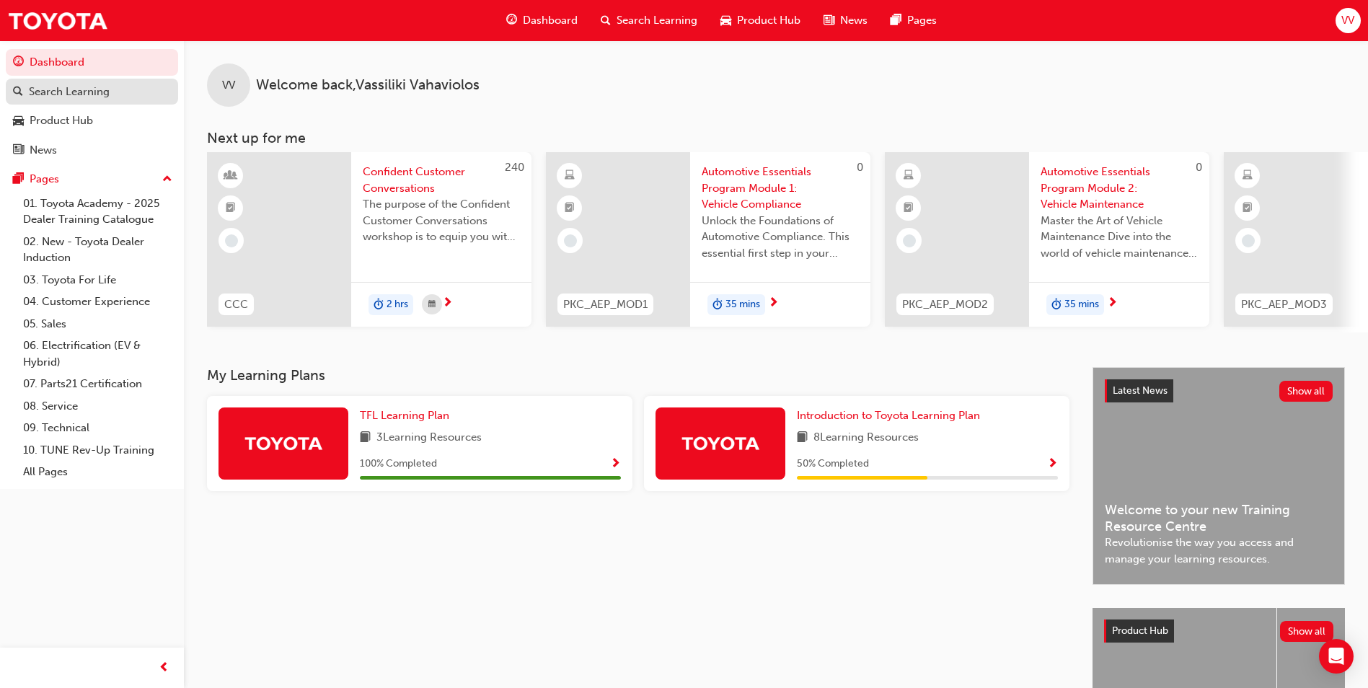
click at [94, 93] on div "Search Learning" at bounding box center [69, 92] width 81 height 17
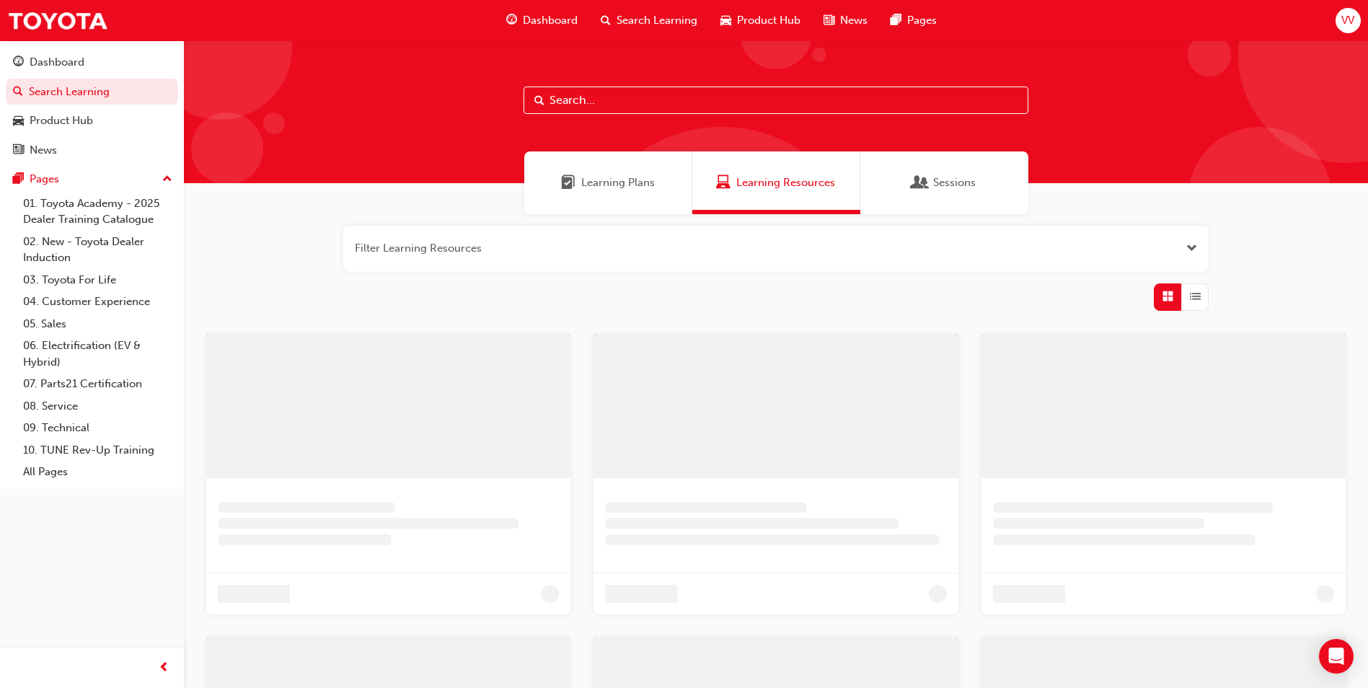
click at [677, 100] on input "text" at bounding box center [776, 100] width 505 height 27
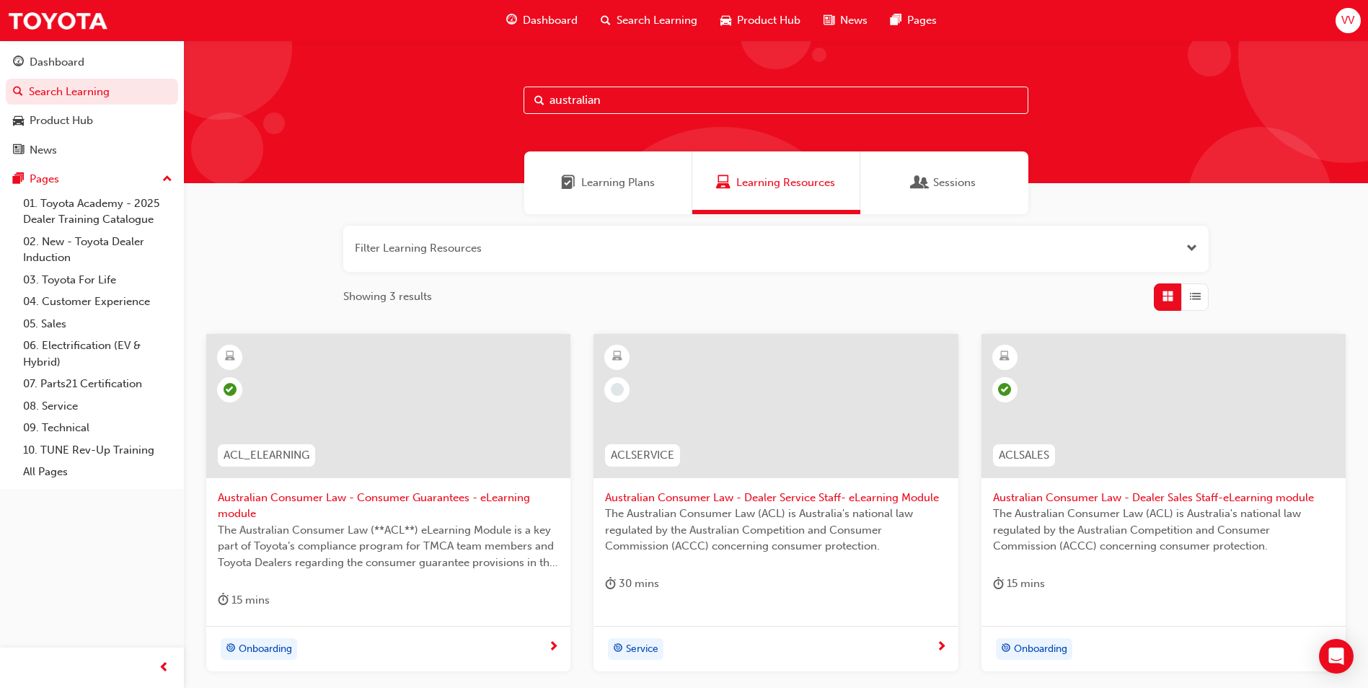
scroll to position [72, 0]
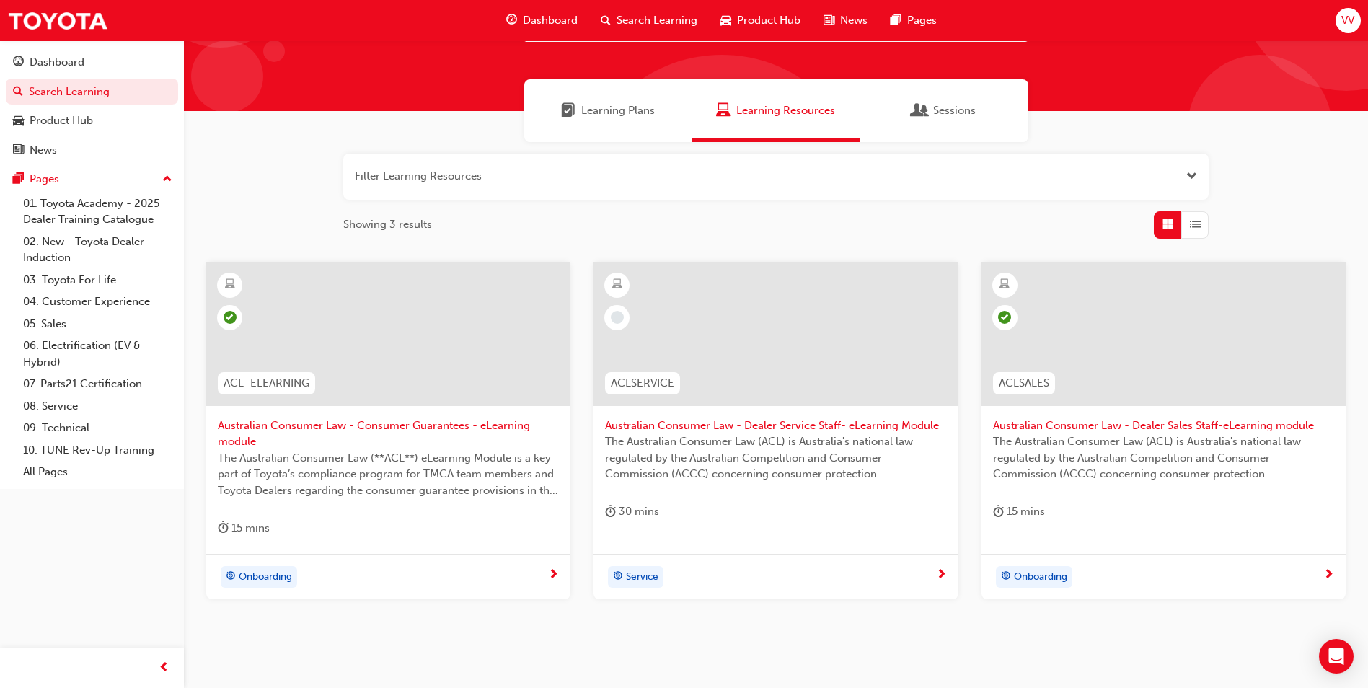
type input "australian"
drag, startPoint x: 19, startPoint y: 537, endPoint x: 455, endPoint y: 16, distance: 679.6
click at [21, 538] on div "Dashboard Search Learning Product Hub News Pages Pages 01. Toyota Academy - 202…" at bounding box center [92, 326] width 184 height 652
